Goal: Task Accomplishment & Management: Use online tool/utility

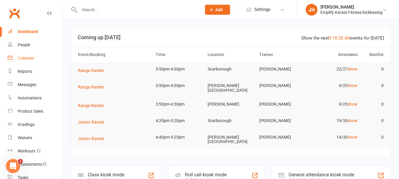
click at [28, 60] on div "Calendar" at bounding box center [26, 58] width 17 height 5
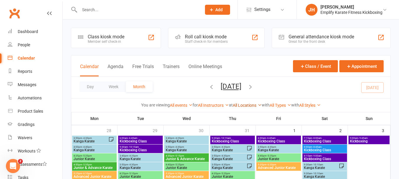
click at [244, 106] on link "All Locations" at bounding box center [247, 105] width 29 height 5
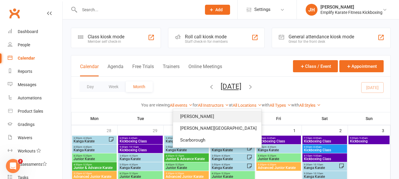
click at [228, 115] on link "[PERSON_NAME]" at bounding box center [217, 117] width 88 height 12
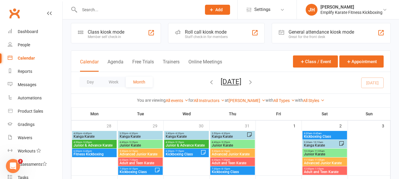
scroll to position [118, 0]
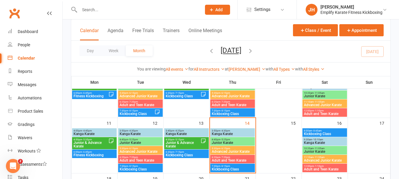
click at [243, 134] on span "Kanga Karate" at bounding box center [233, 134] width 42 height 4
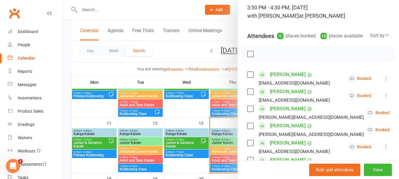
scroll to position [89, 0]
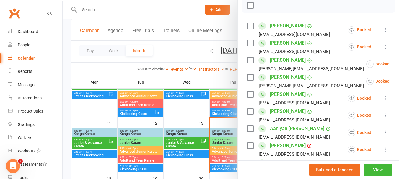
click at [250, 8] on label at bounding box center [250, 5] width 6 height 6
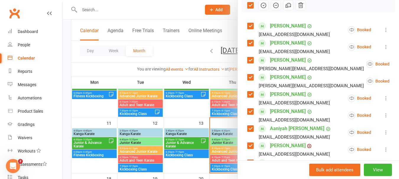
click at [276, 9] on icon "button" at bounding box center [276, 5] width 7 height 7
click at [247, 8] on label at bounding box center [250, 5] width 6 height 6
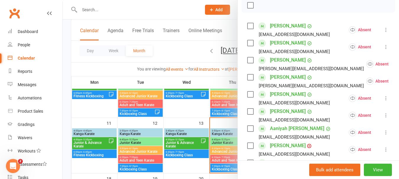
click at [247, 63] on label at bounding box center [250, 60] width 6 height 6
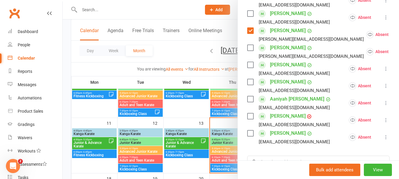
click at [247, 68] on label at bounding box center [250, 65] width 6 height 6
click at [248, 51] on label at bounding box center [250, 48] width 6 height 6
click at [248, 85] on label at bounding box center [250, 82] width 6 height 6
click at [249, 137] on label at bounding box center [250, 134] width 6 height 6
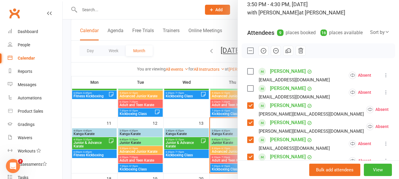
scroll to position [0, 0]
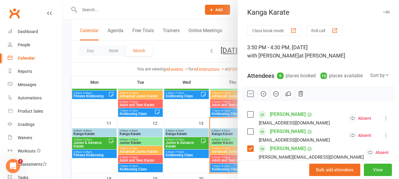
click at [262, 97] on icon "button" at bounding box center [263, 94] width 7 height 7
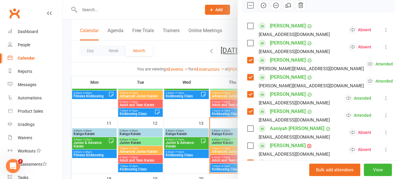
click at [247, 8] on label at bounding box center [250, 5] width 6 height 6
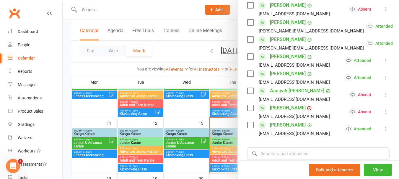
scroll to position [129, 0]
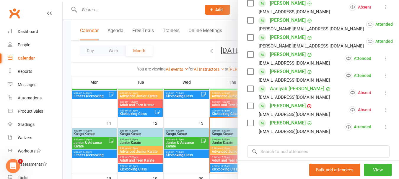
click at [383, 113] on icon at bounding box center [386, 110] width 6 height 6
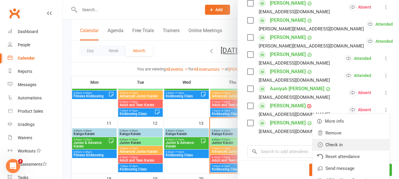
click at [330, 148] on link "Check in" at bounding box center [351, 145] width 77 height 12
